Goal: Obtain resource: Download file/media

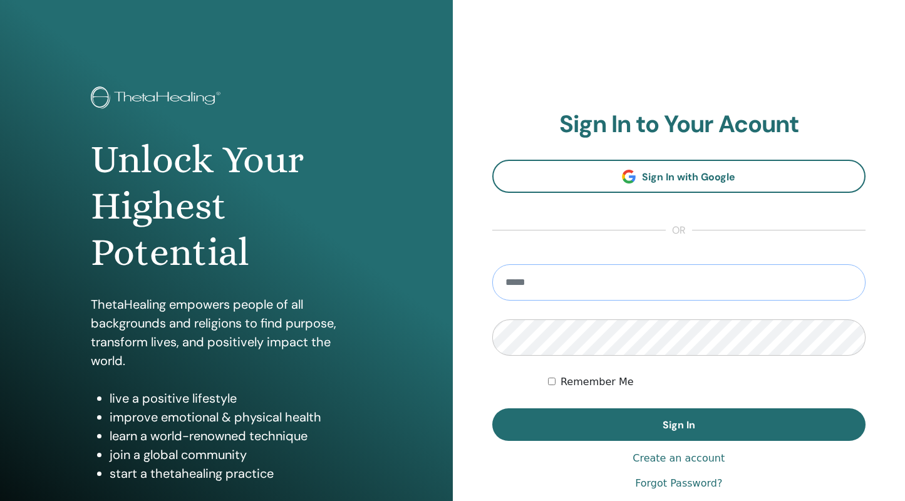
type input "**********"
click at [679, 425] on button "Sign In" at bounding box center [679, 425] width 374 height 33
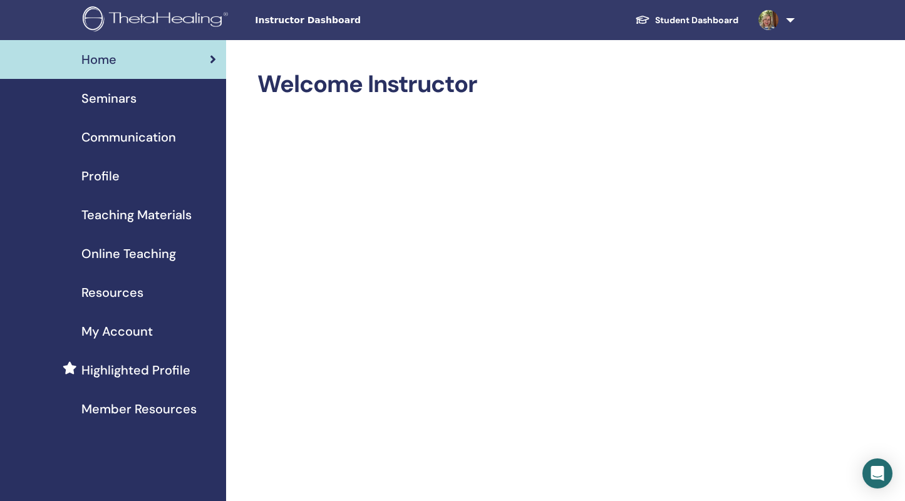
click at [128, 104] on span "Seminars" at bounding box center [108, 98] width 55 height 19
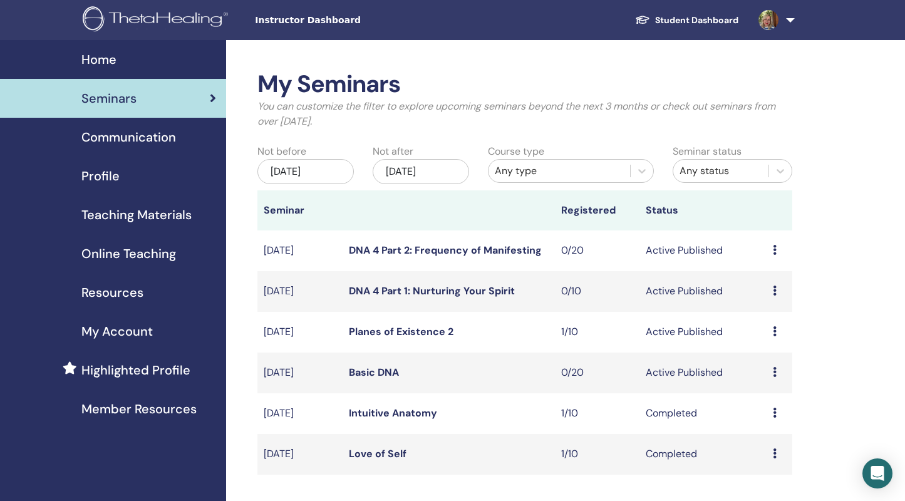
click at [118, 220] on span "Teaching Materials" at bounding box center [136, 215] width 110 height 19
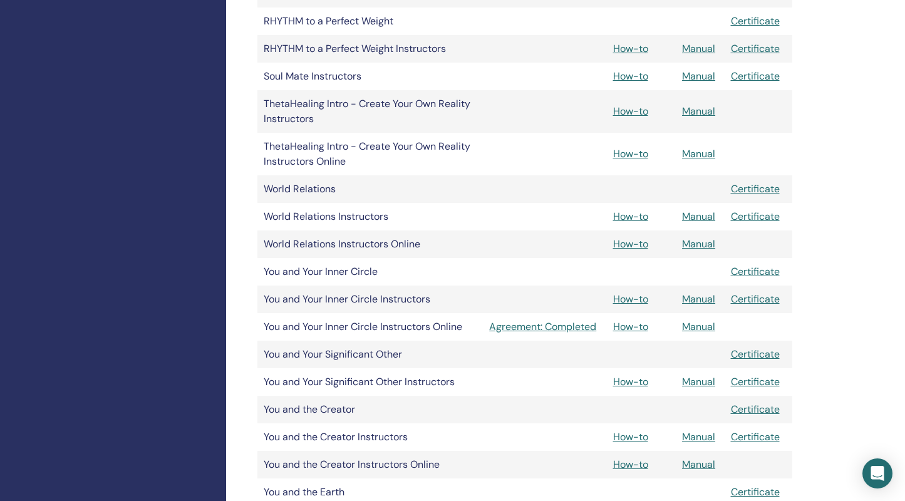
scroll to position [1417, 0]
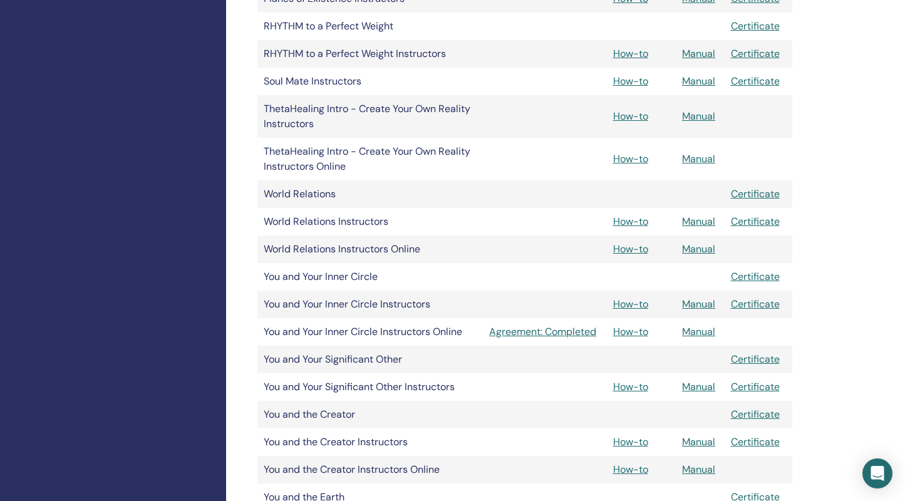
click at [701, 223] on link "Manual" at bounding box center [698, 221] width 33 height 13
